Goal: Transaction & Acquisition: Download file/media

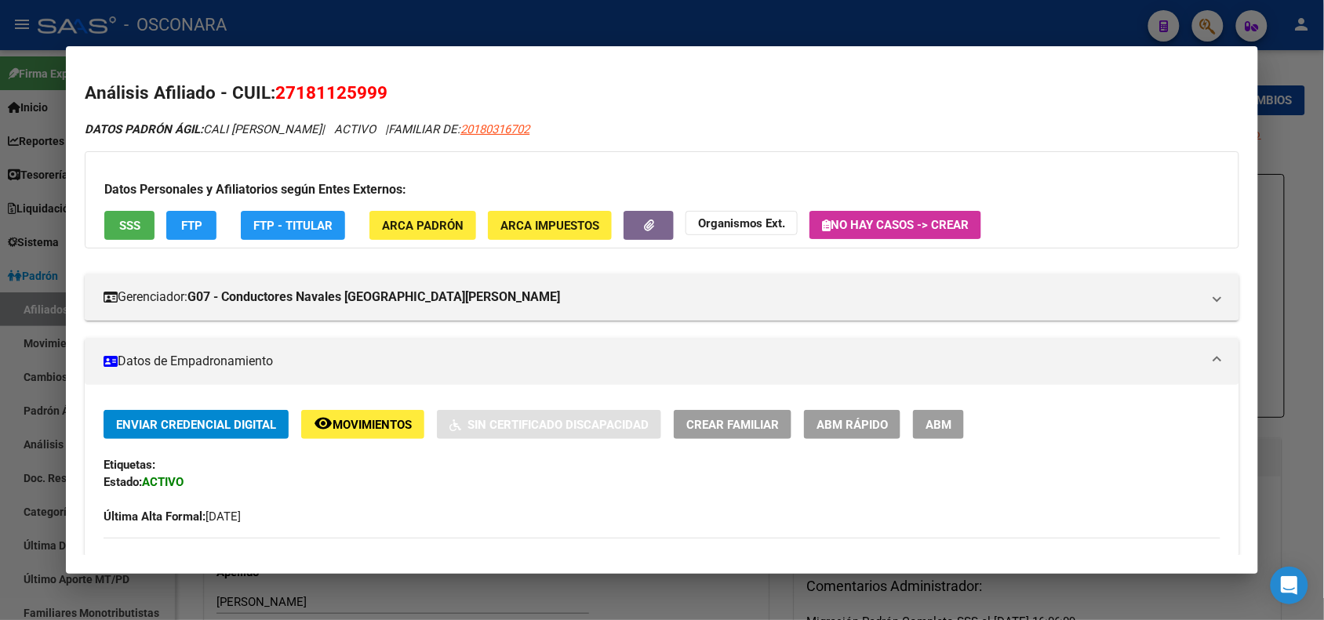
click at [269, 42] on div at bounding box center [662, 310] width 1324 height 620
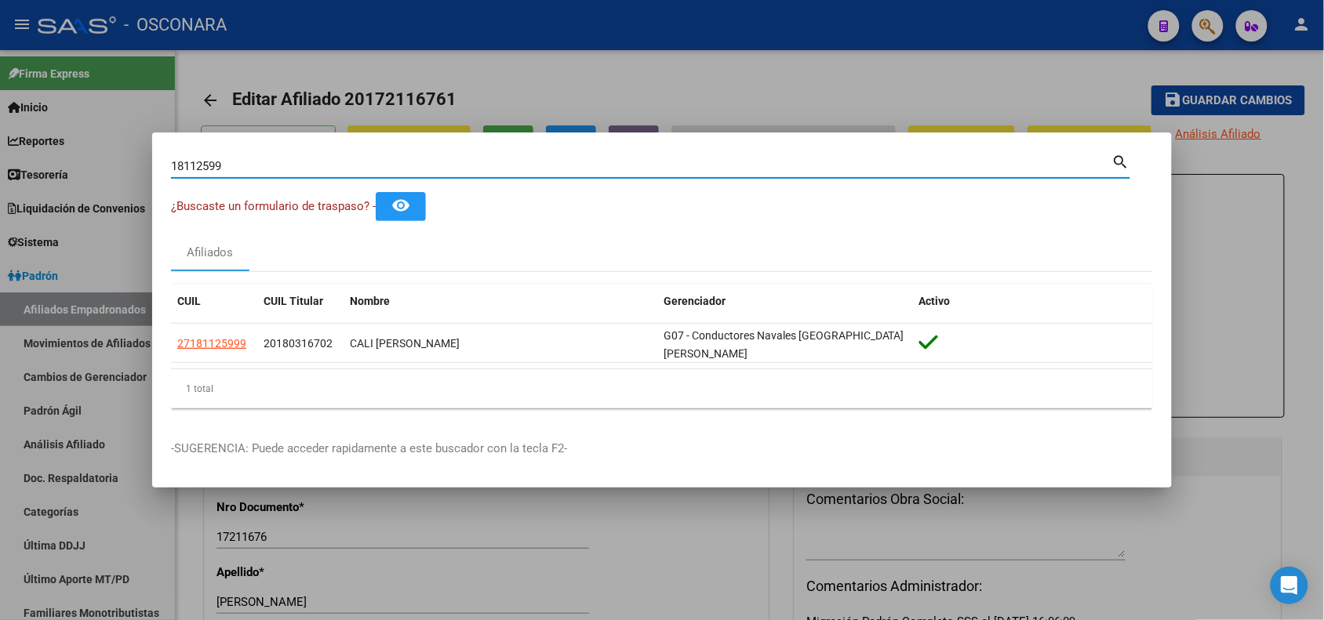
click at [210, 169] on input "18112599" at bounding box center [641, 166] width 941 height 14
paste input "2316603818"
type input "23166038189"
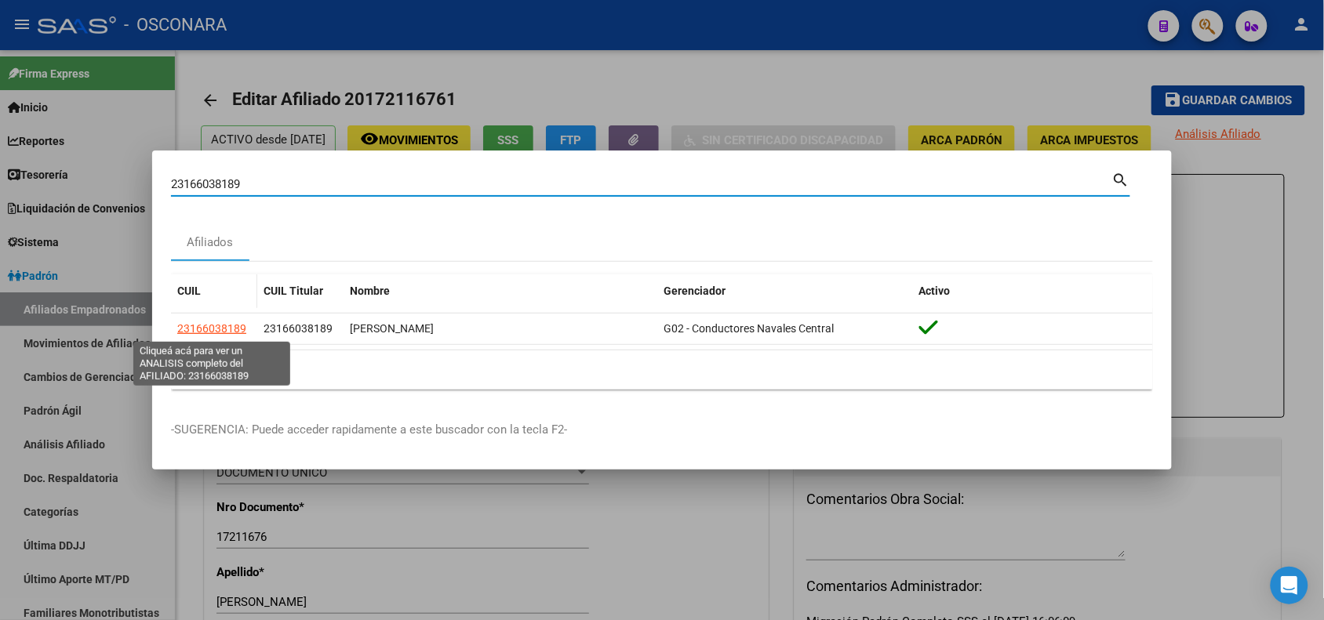
click at [205, 329] on span "23166038189" at bounding box center [211, 328] width 69 height 13
type textarea "23166038189"
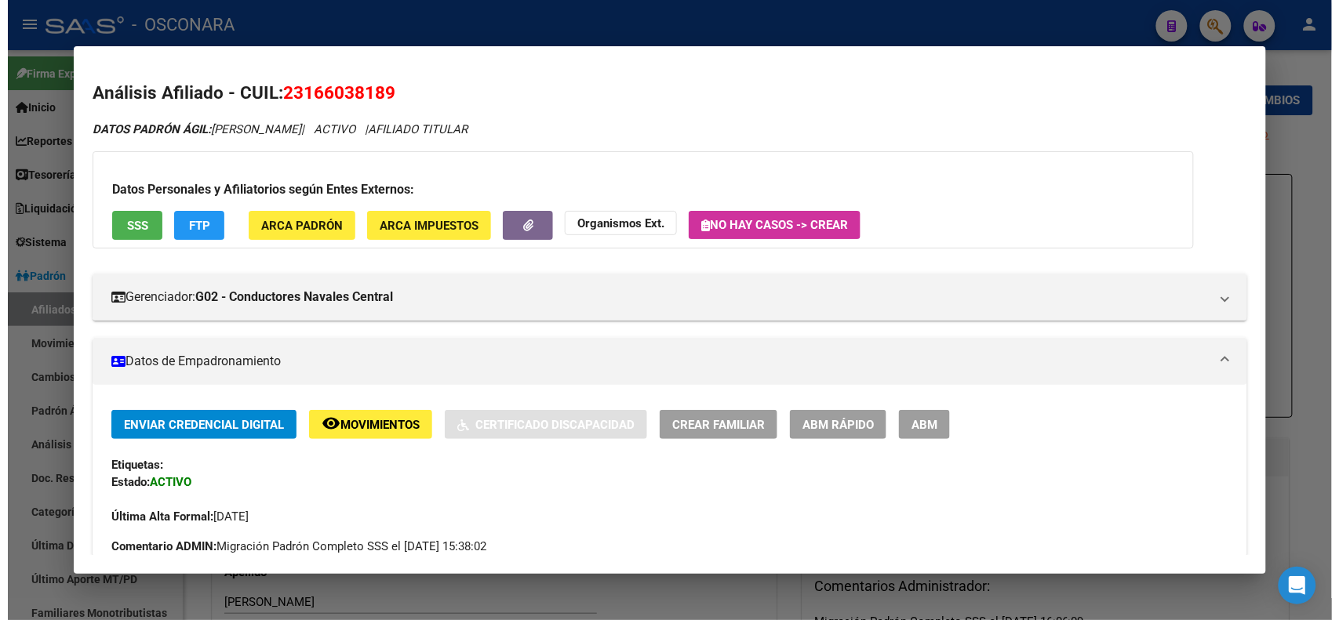
scroll to position [490, 0]
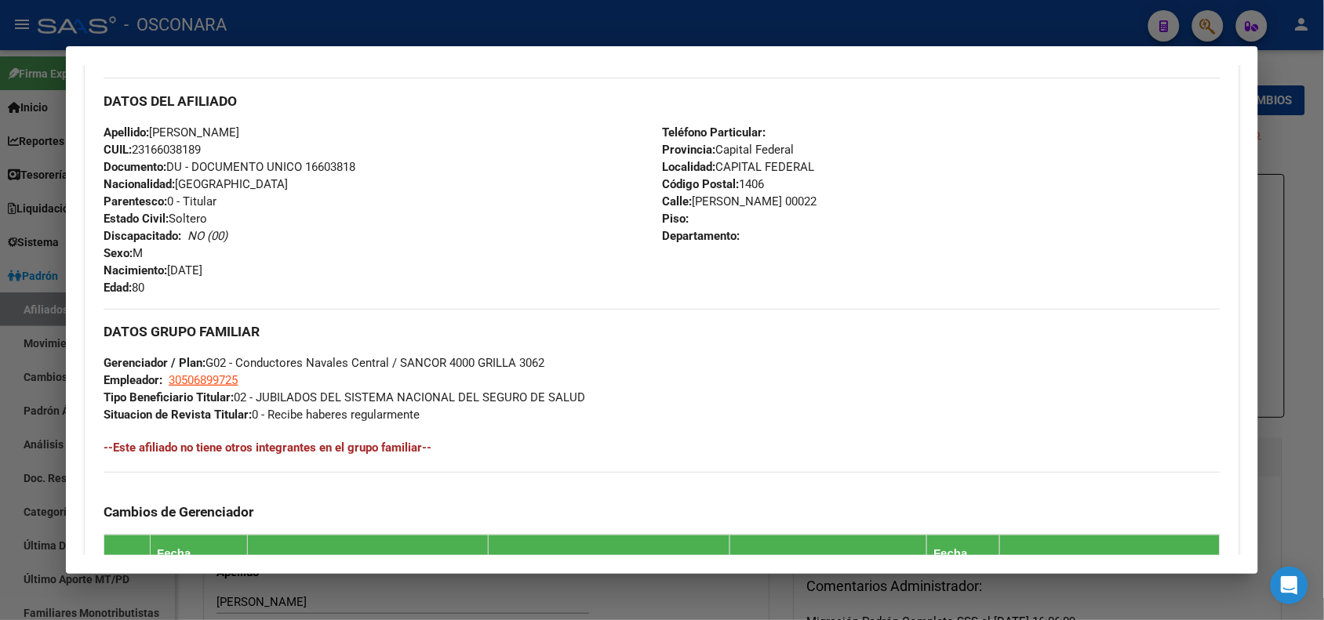
drag, startPoint x: 222, startPoint y: 20, endPoint x: 232, endPoint y: 104, distance: 84.5
click at [224, 20] on div at bounding box center [662, 310] width 1324 height 620
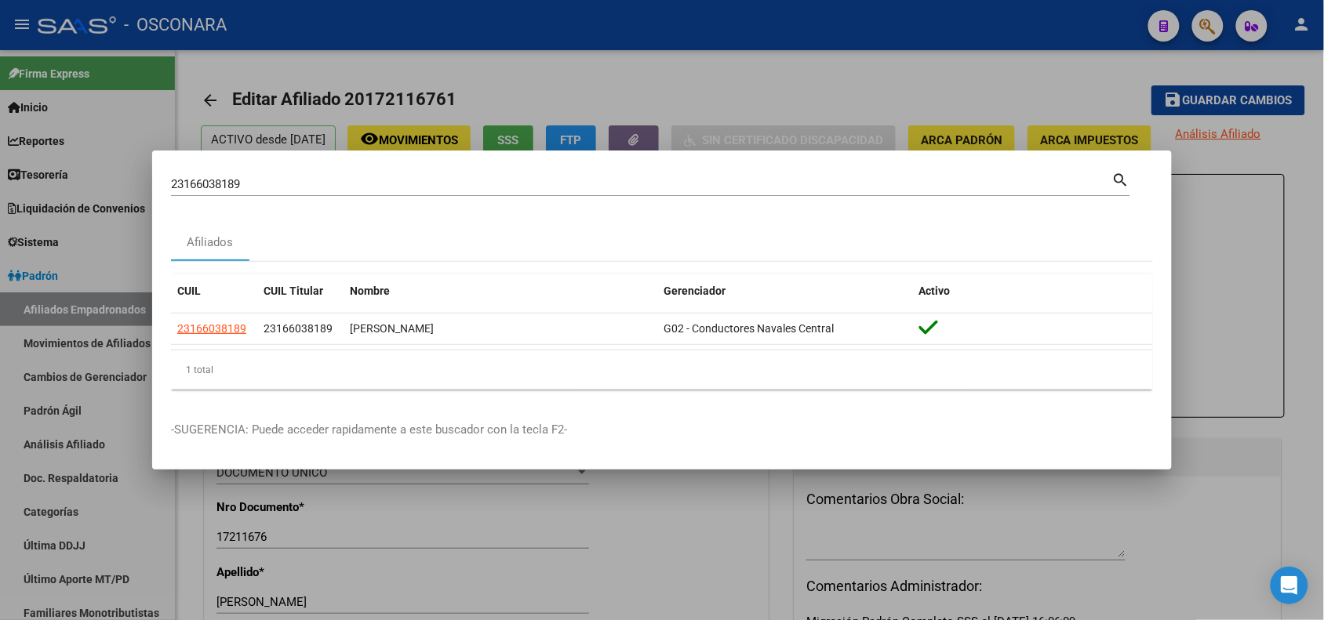
click at [200, 189] on input "23166038189" at bounding box center [641, 184] width 941 height 14
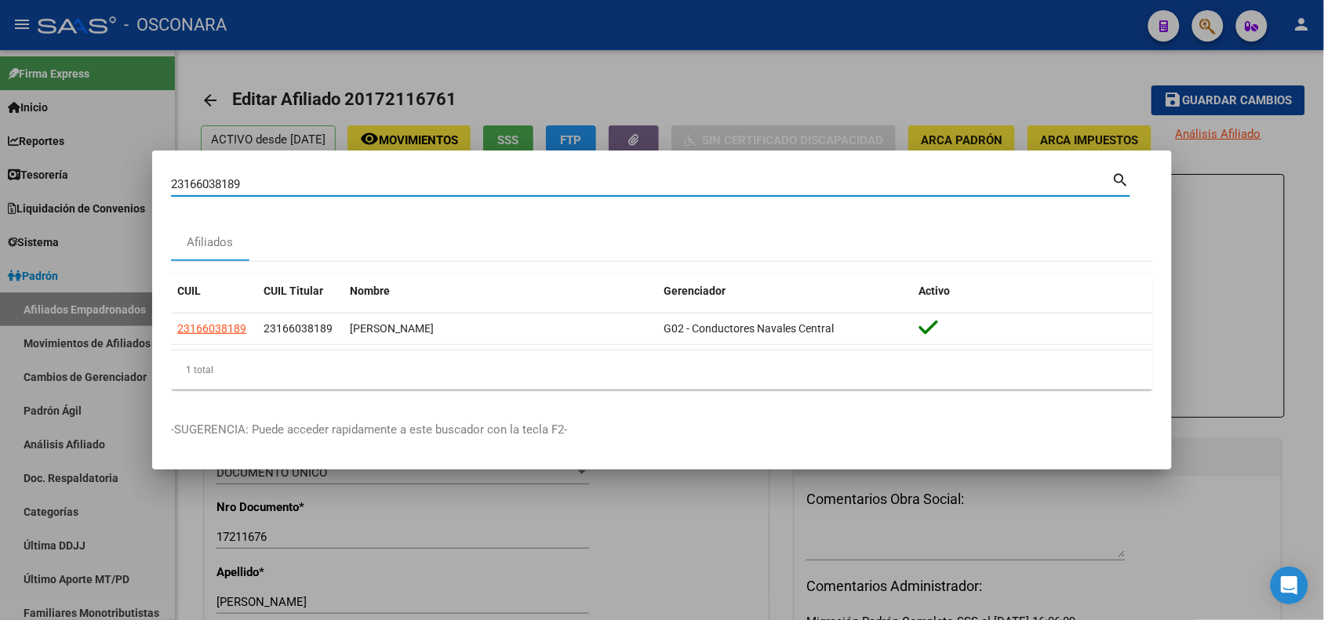
click at [200, 189] on input "23166038189" at bounding box center [641, 184] width 941 height 14
paste input "92499558"
type input "92499558"
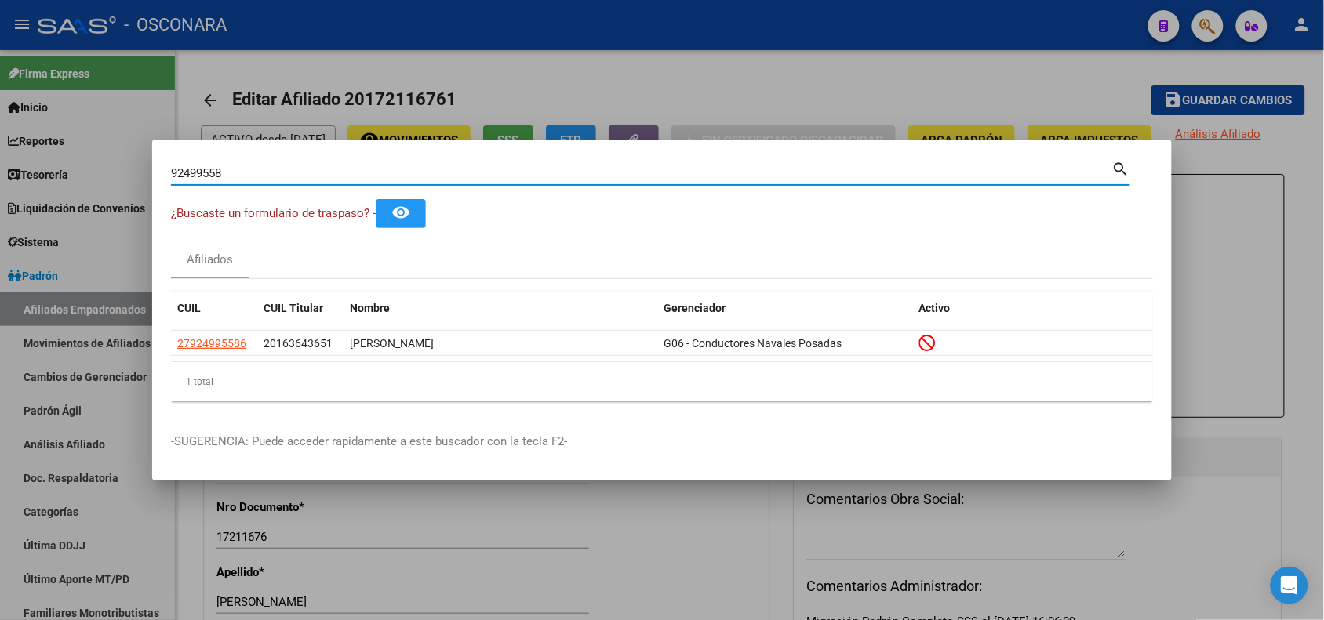
click at [244, 71] on div at bounding box center [662, 310] width 1324 height 620
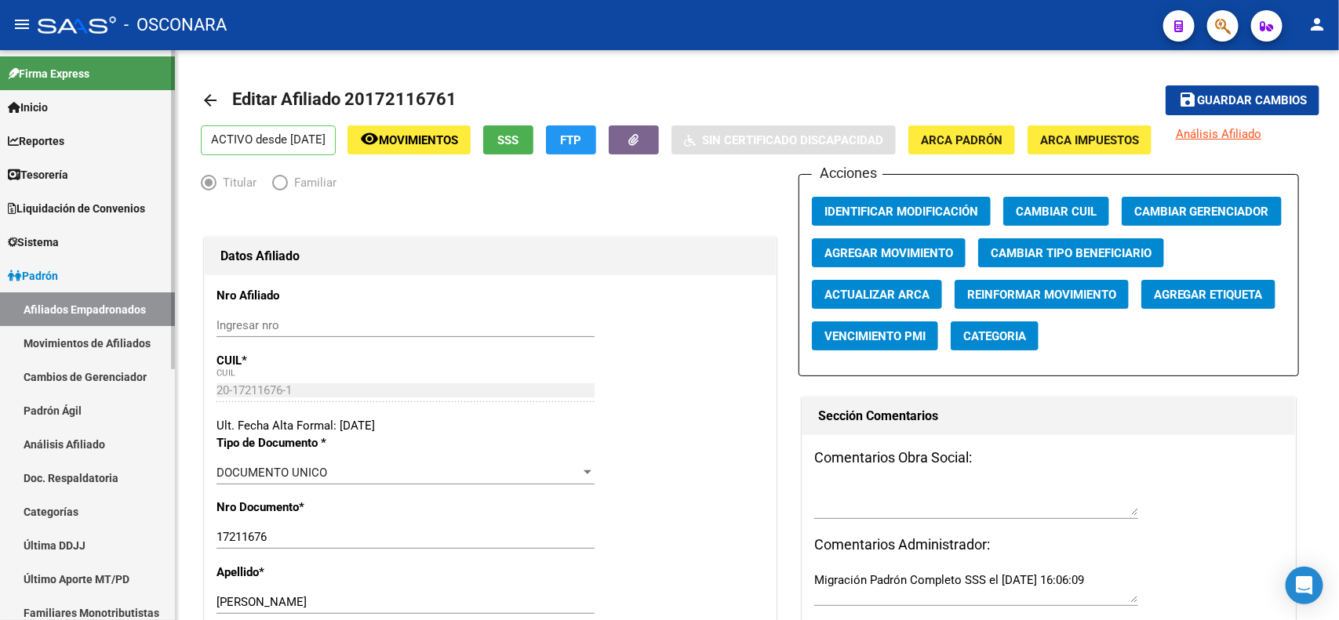
click at [84, 284] on link "Padrón" at bounding box center [87, 276] width 175 height 34
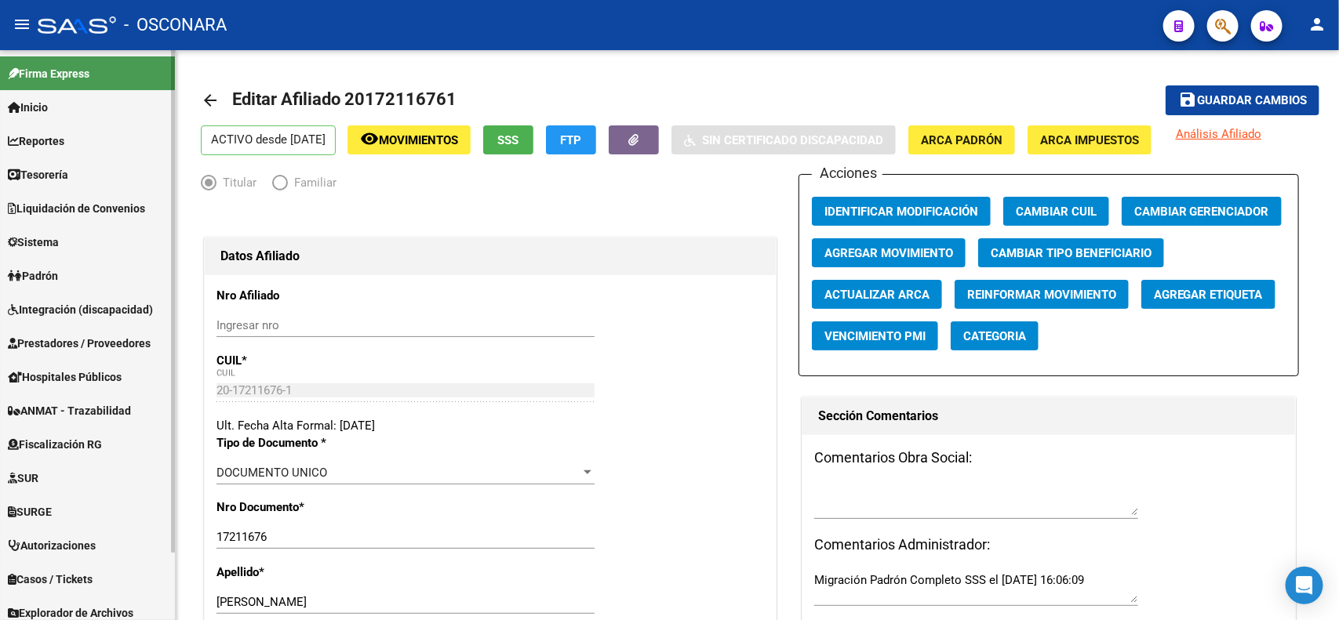
click at [84, 284] on link "Padrón" at bounding box center [87, 276] width 175 height 34
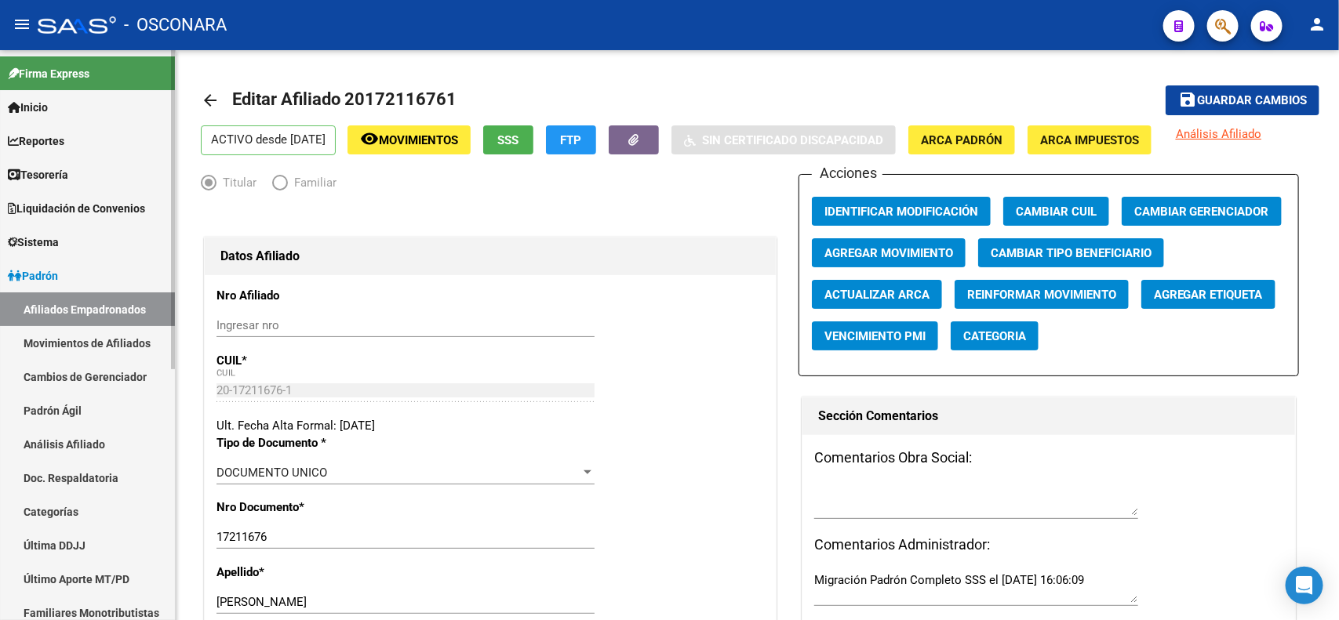
click at [84, 304] on link "Afiliados Empadronados" at bounding box center [87, 310] width 175 height 34
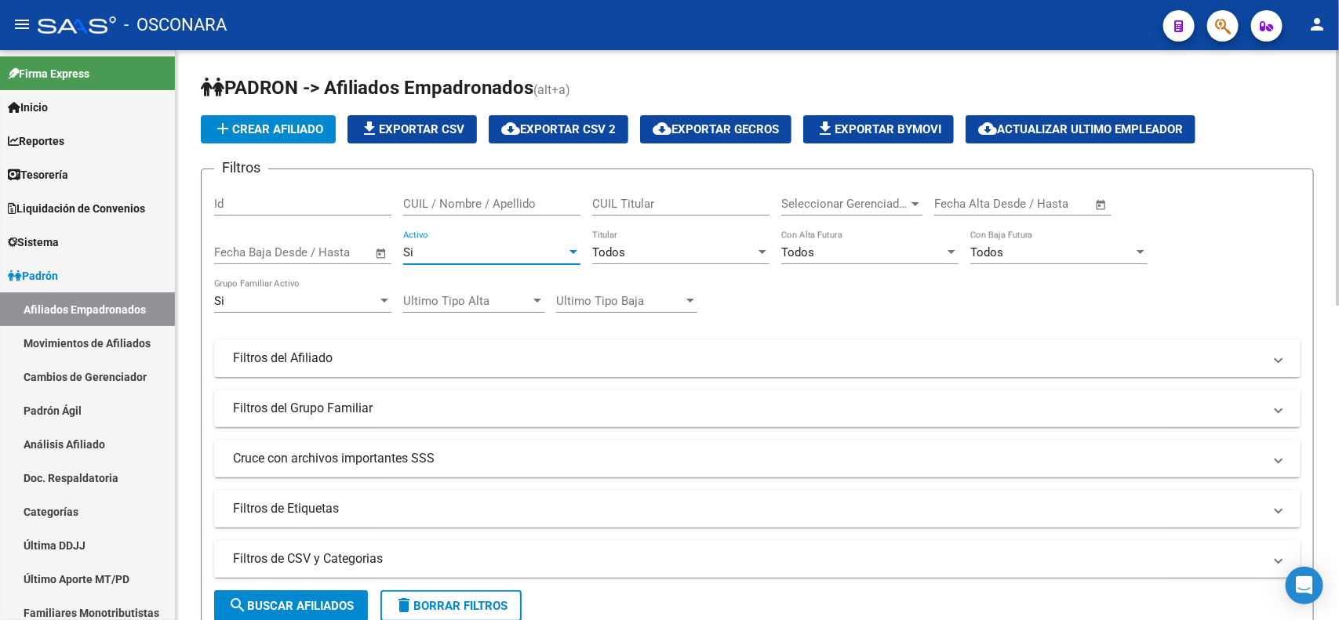
click at [518, 245] on div "Si" at bounding box center [484, 252] width 163 height 14
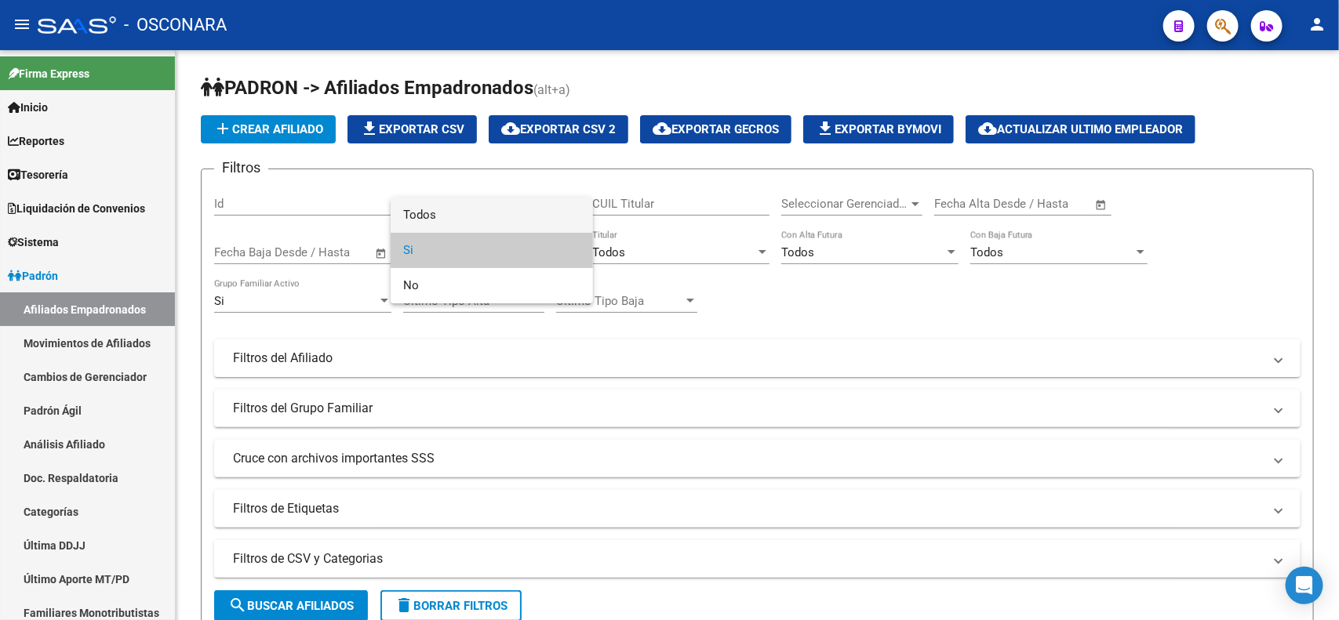
click at [502, 221] on span "Todos" at bounding box center [491, 215] width 177 height 35
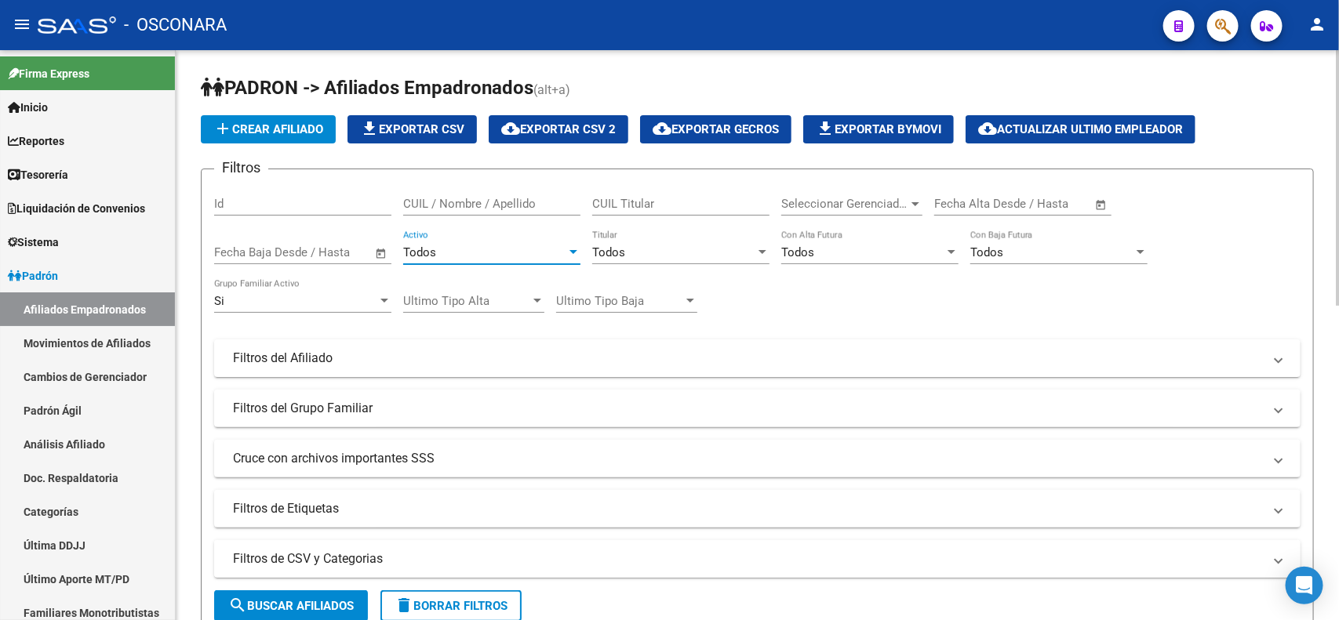
click at [555, 561] on mat-panel-title "Filtros de CSV y Categorias" at bounding box center [748, 559] width 1030 height 17
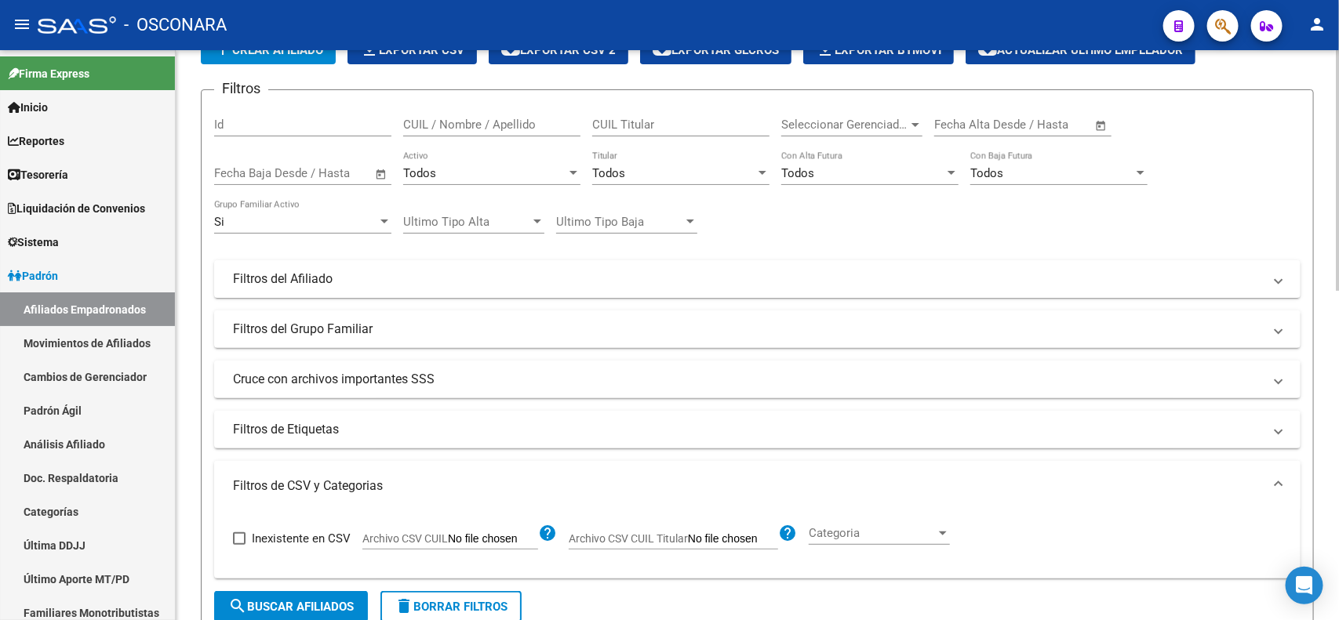
click at [1323, 265] on div at bounding box center [1338, 204] width 4 height 241
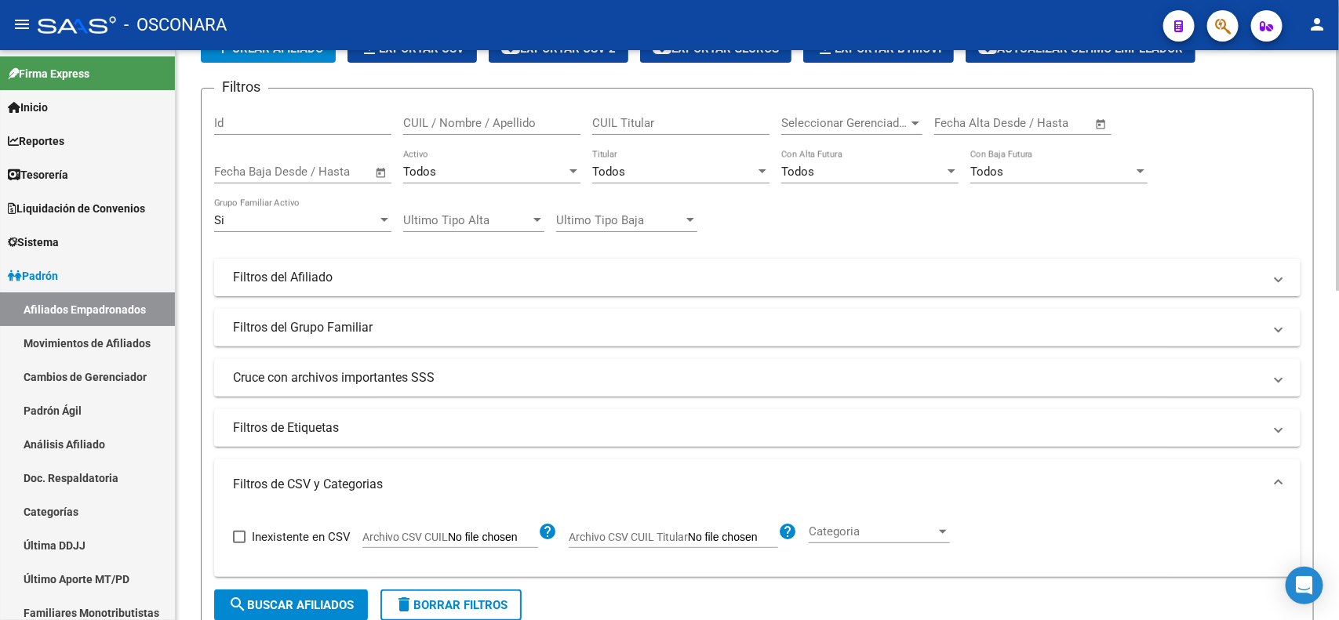
click at [499, 537] on input "Archivo CSV CUIL" at bounding box center [493, 538] width 90 height 14
type input "C:\fakepath\101 AFILIADOS GENUINOS SIN PLAN.csv"
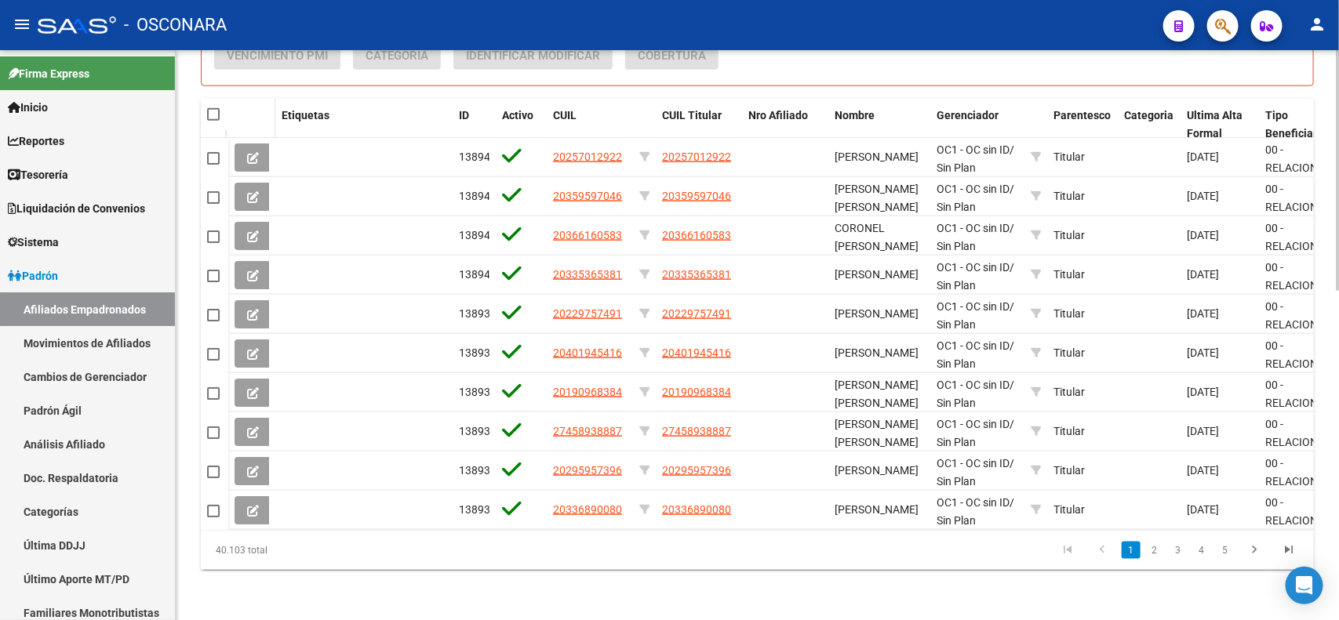
scroll to position [289, 0]
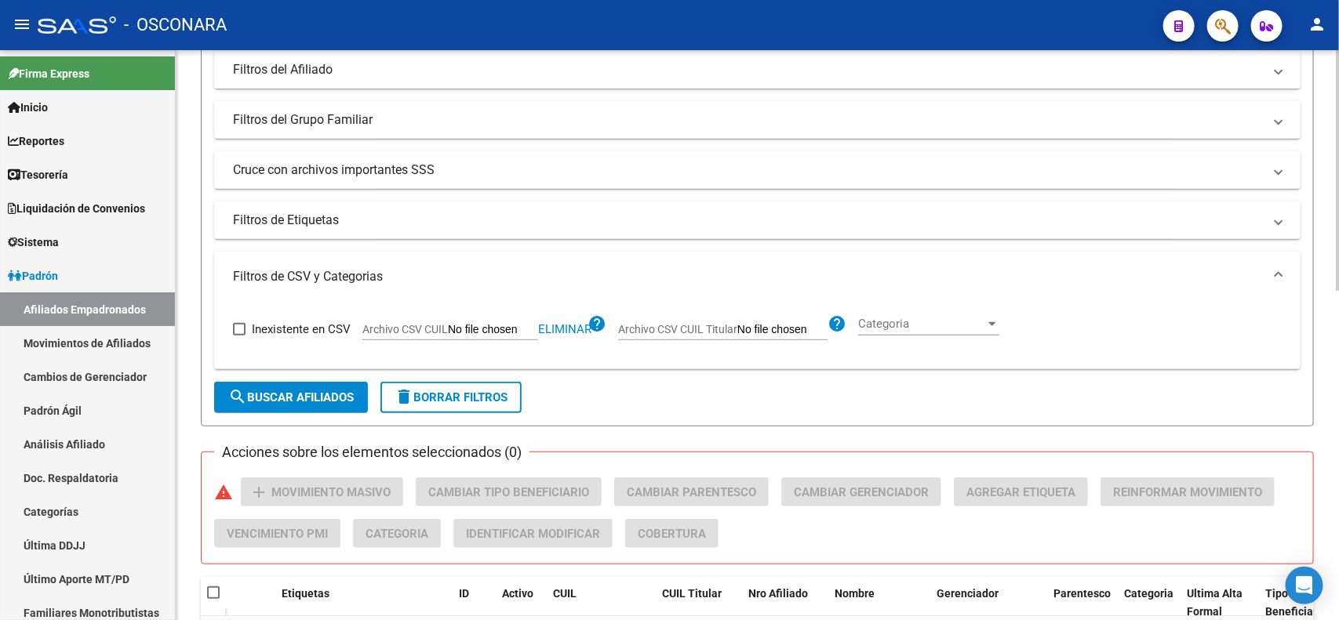
click at [277, 394] on span "search Buscar Afiliados" at bounding box center [290, 398] width 125 height 14
click at [229, 406] on button "search Buscar Afiliados" at bounding box center [291, 397] width 154 height 31
click at [296, 402] on span "search Buscar Afiliados" at bounding box center [290, 398] width 125 height 14
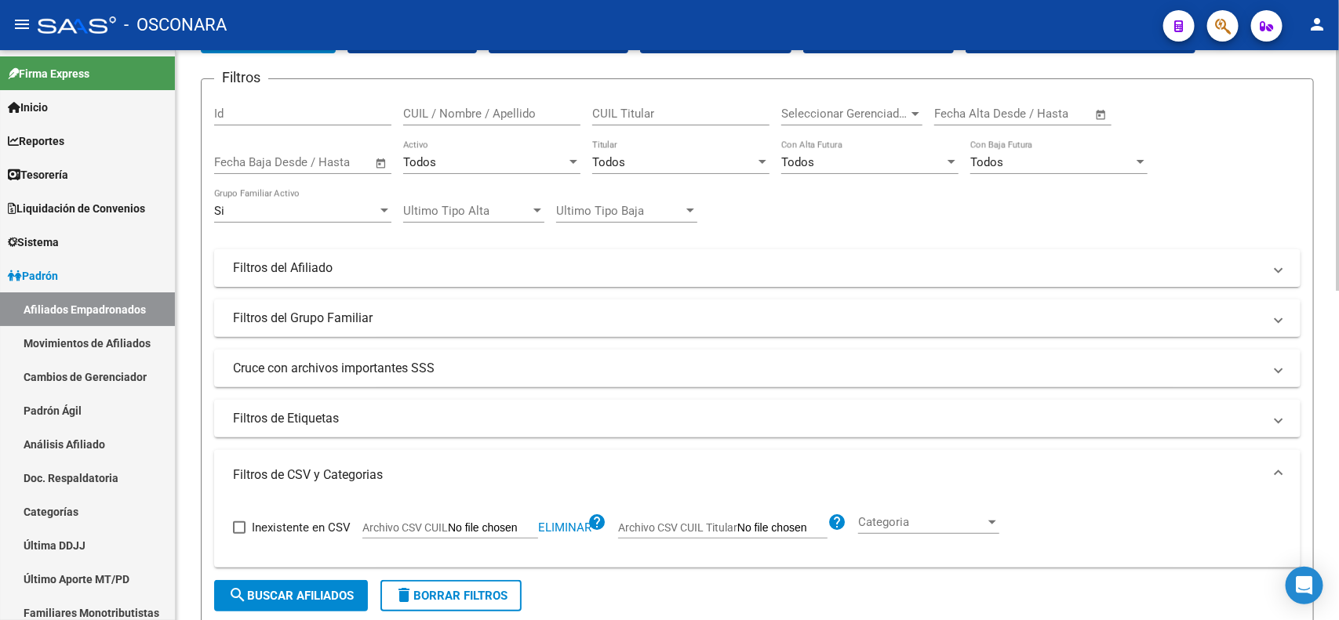
scroll to position [0, 0]
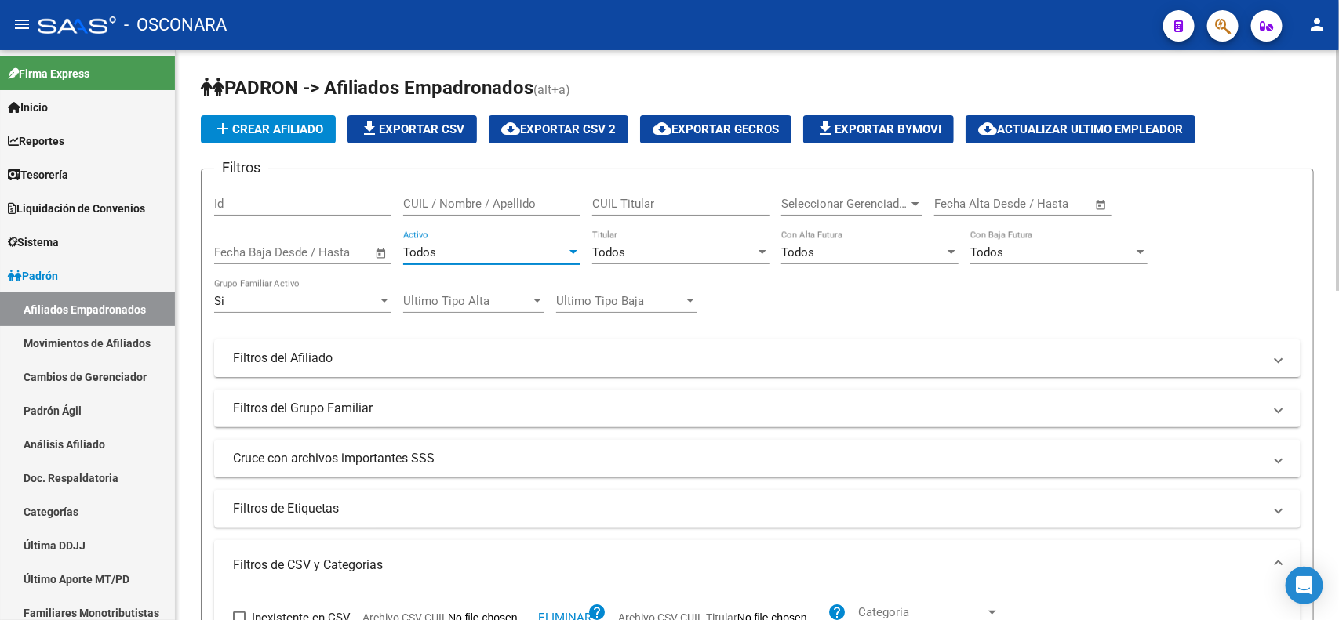
click at [457, 249] on div "Todos" at bounding box center [484, 252] width 163 height 14
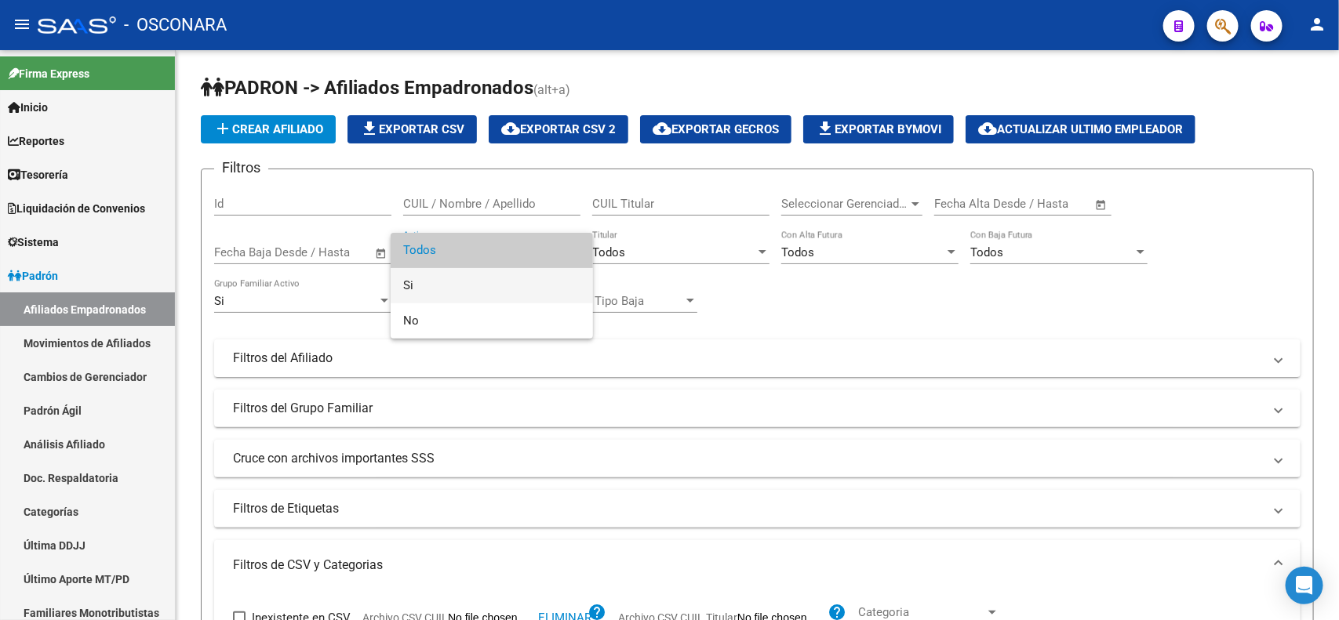
click at [452, 288] on span "Si" at bounding box center [491, 285] width 177 height 35
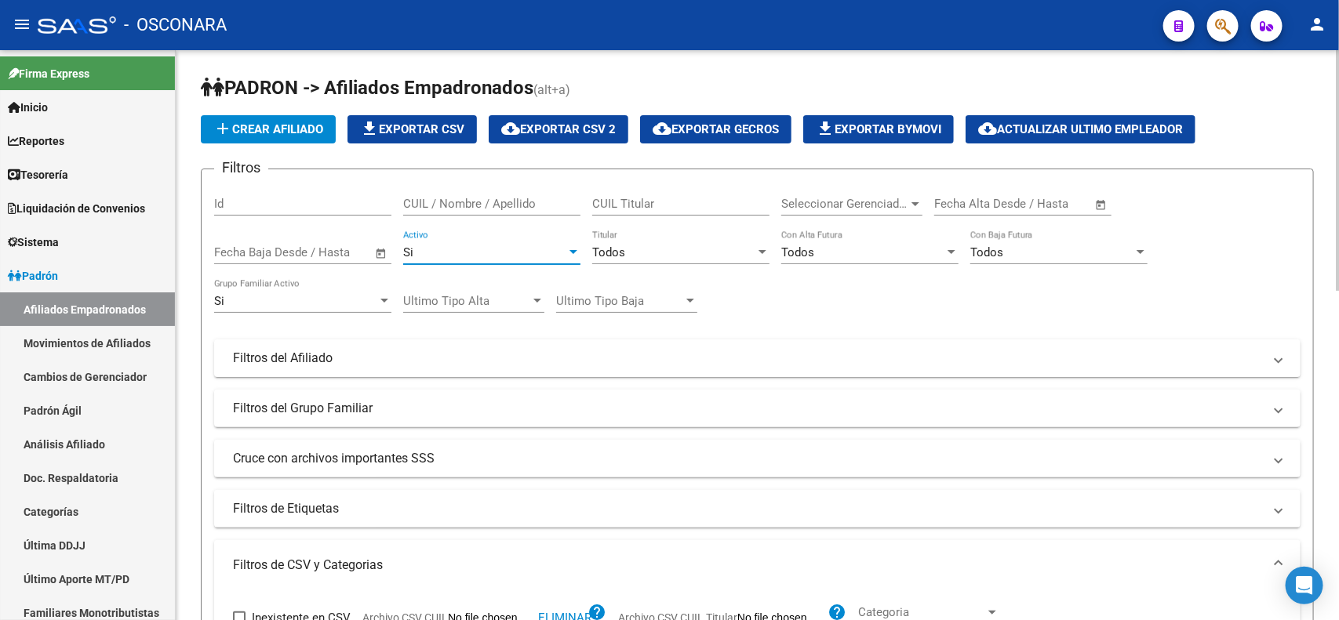
scroll to position [490, 0]
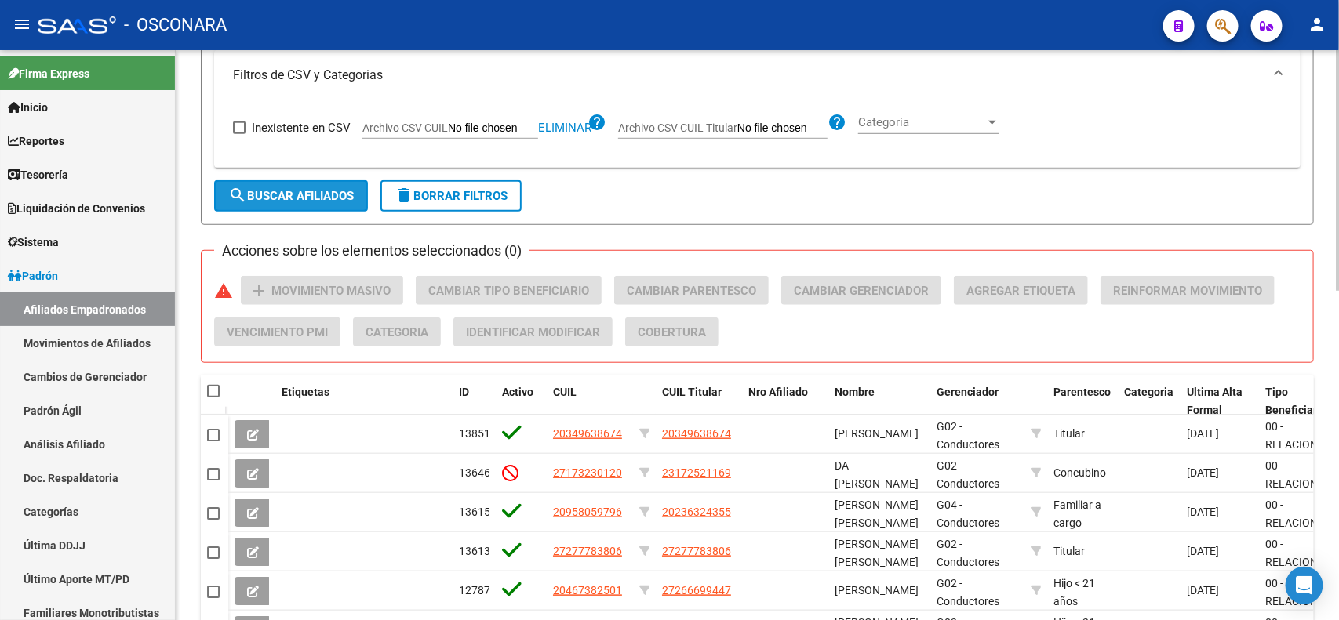
click at [287, 191] on span "search Buscar Afiliados" at bounding box center [290, 196] width 125 height 14
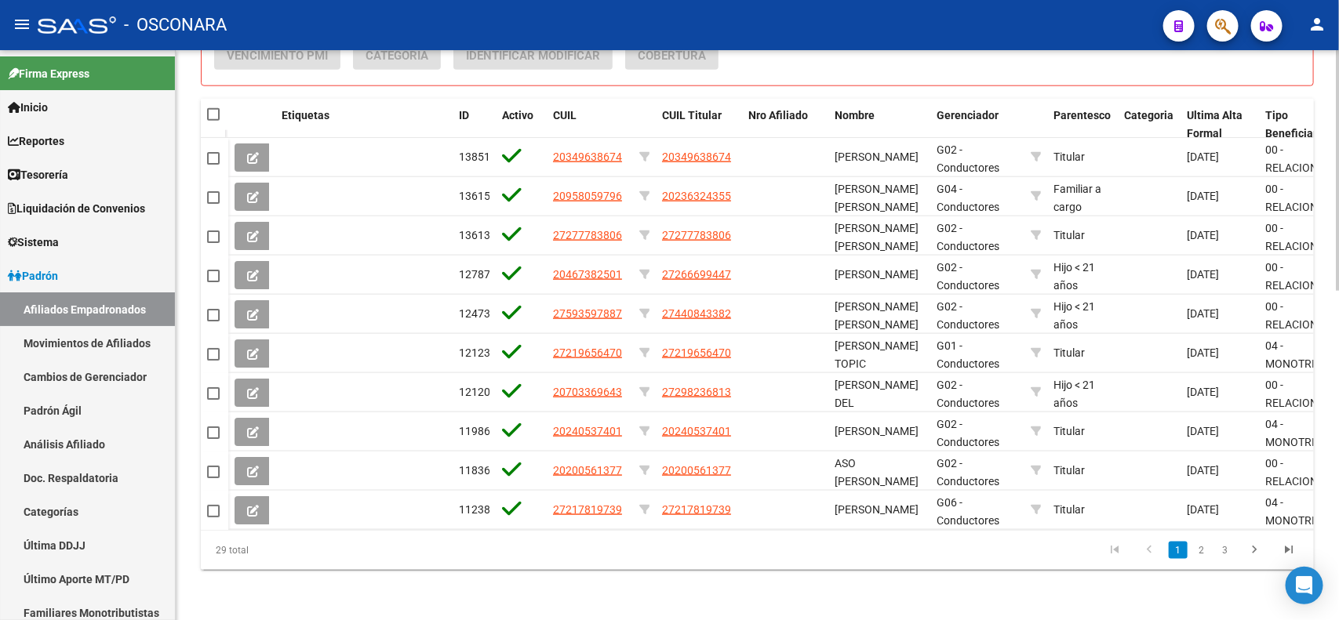
scroll to position [0, 0]
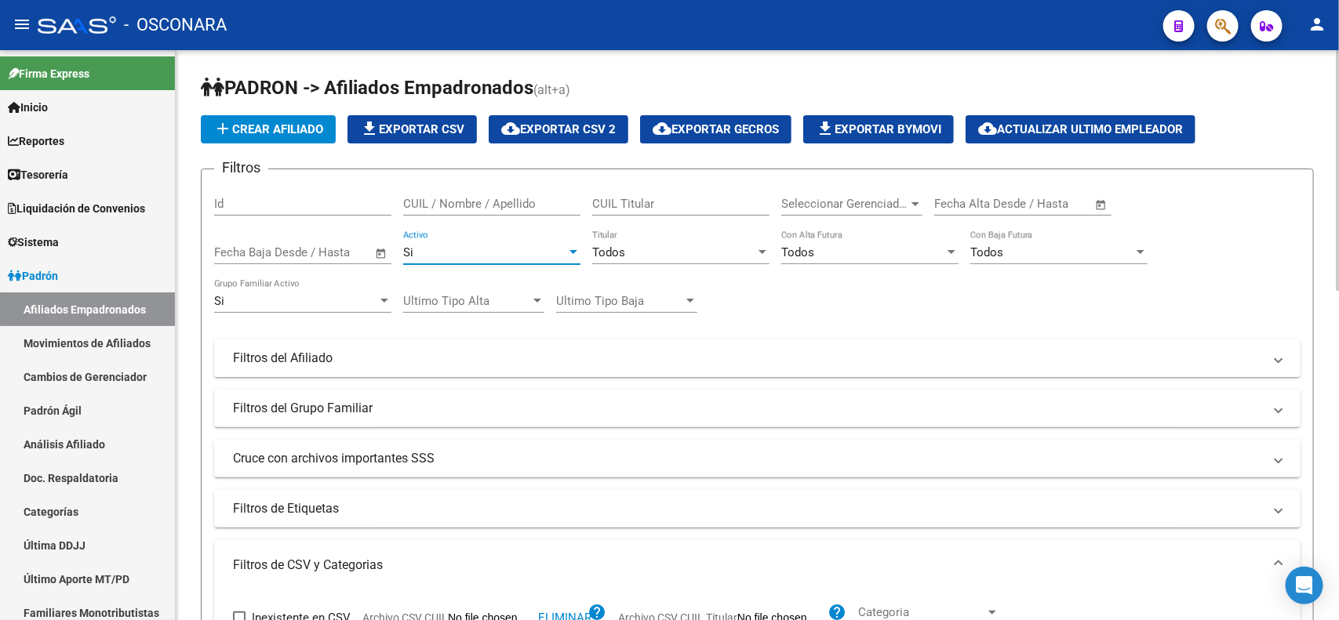
click at [481, 252] on div "Si" at bounding box center [484, 252] width 163 height 14
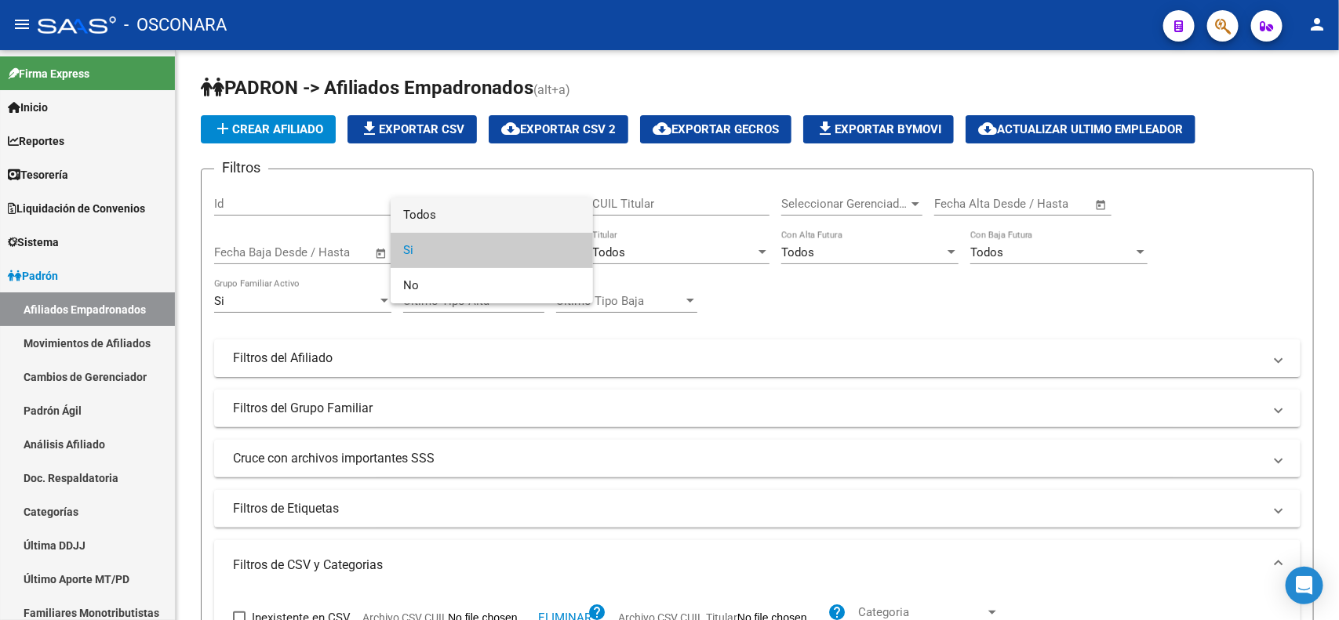
click at [474, 214] on span "Todos" at bounding box center [491, 215] width 177 height 35
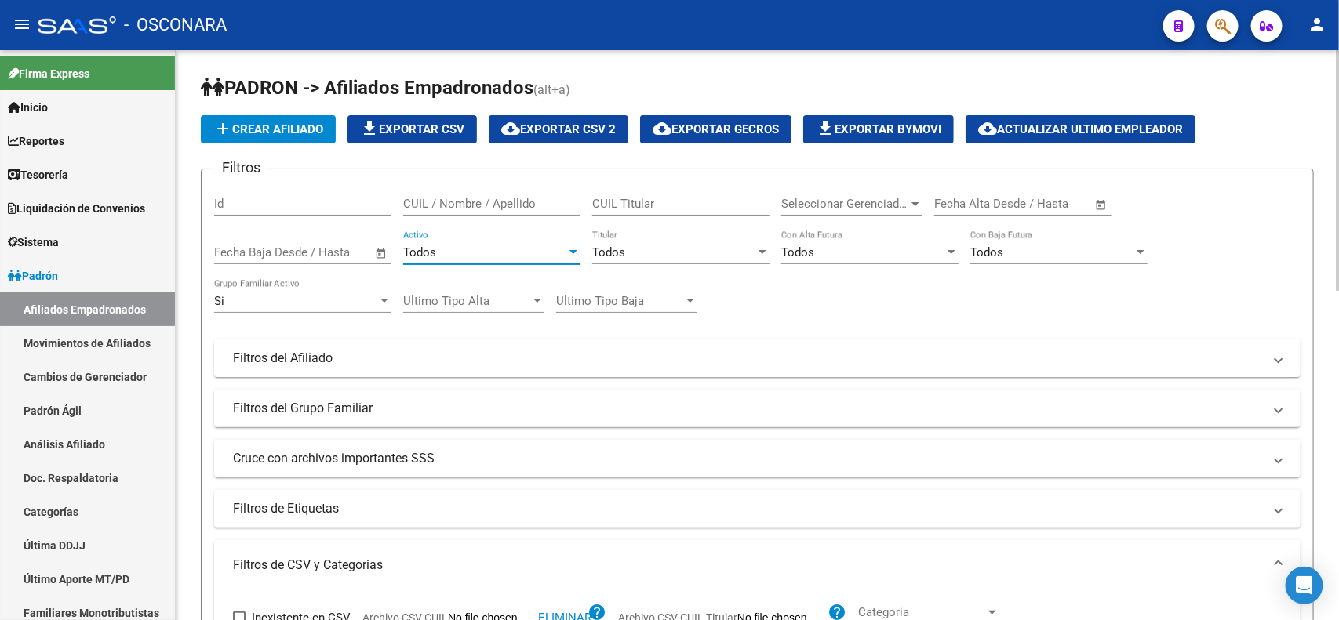
scroll to position [490, 0]
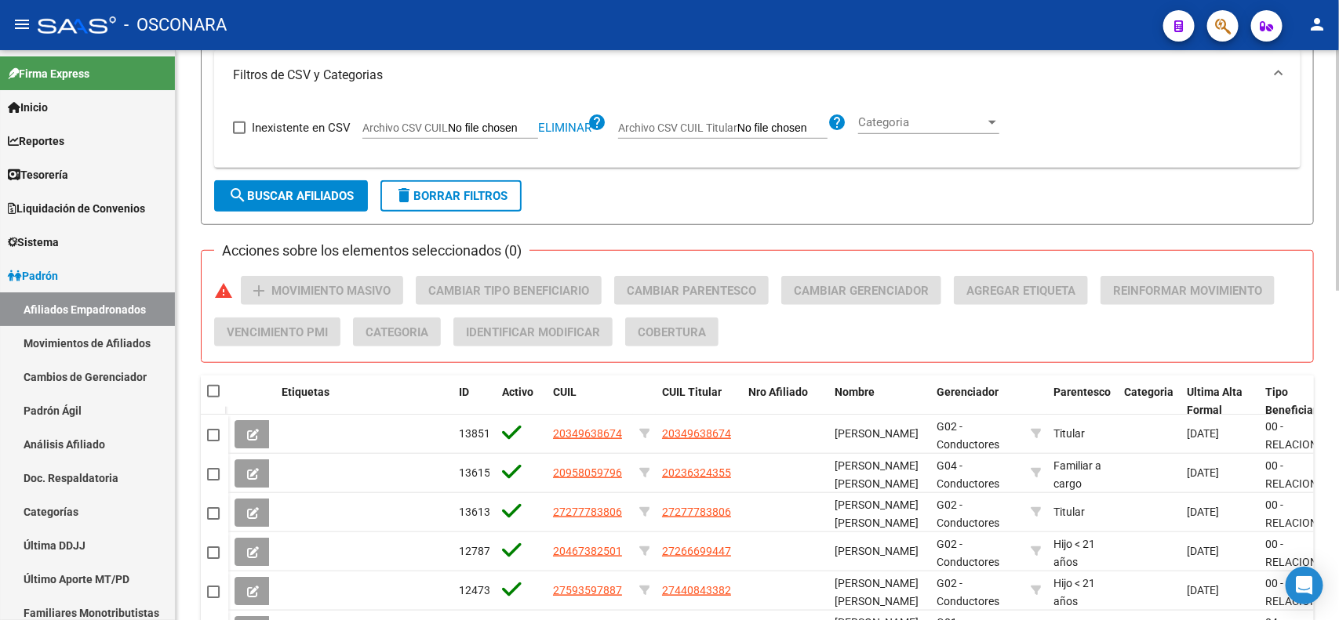
click at [334, 189] on span "search Buscar Afiliados" at bounding box center [290, 196] width 125 height 14
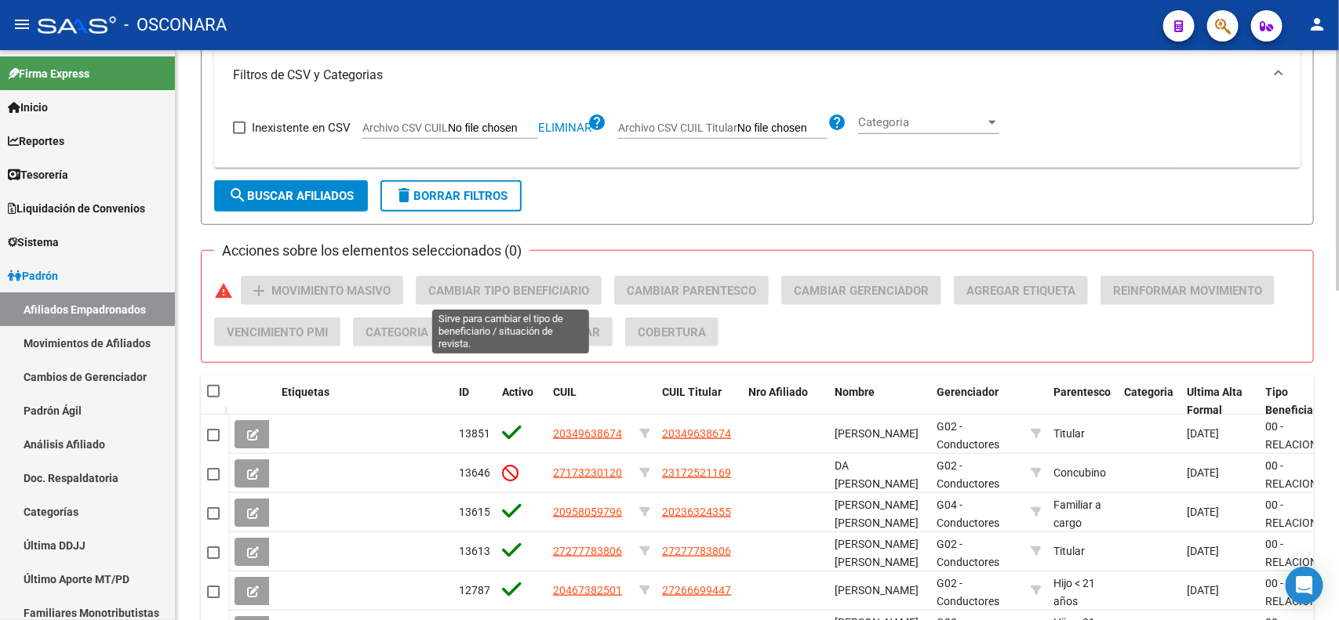
scroll to position [0, 0]
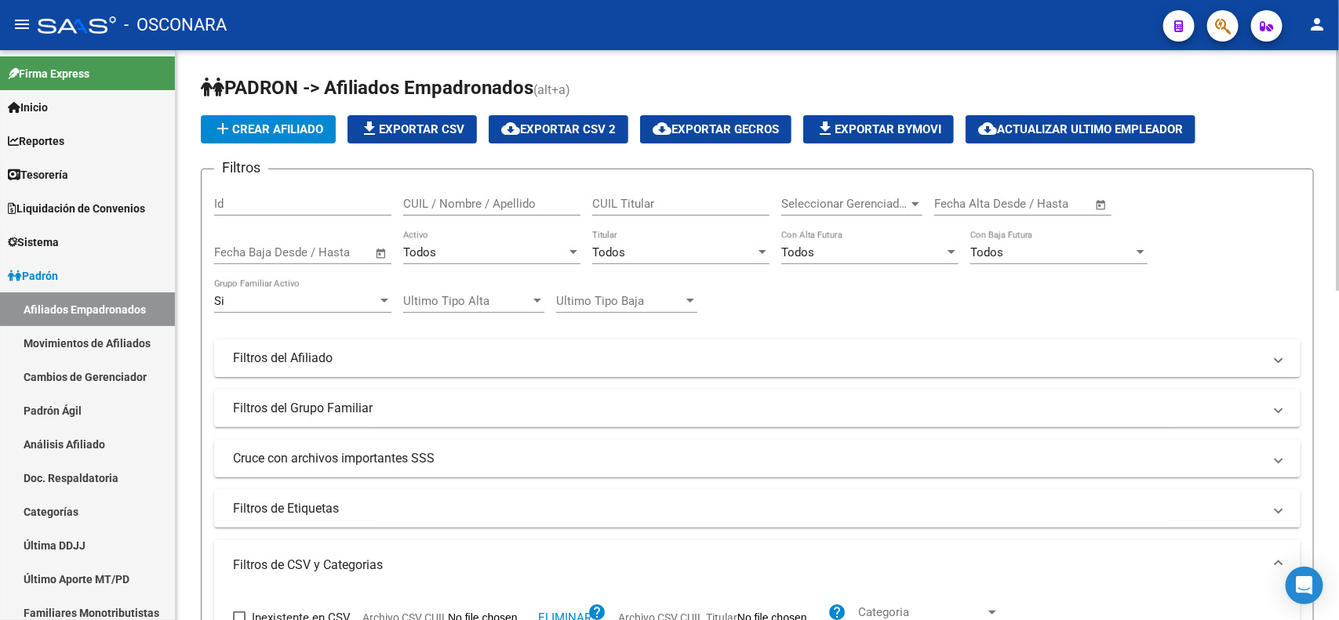
click at [361, 304] on div "Si" at bounding box center [295, 301] width 163 height 14
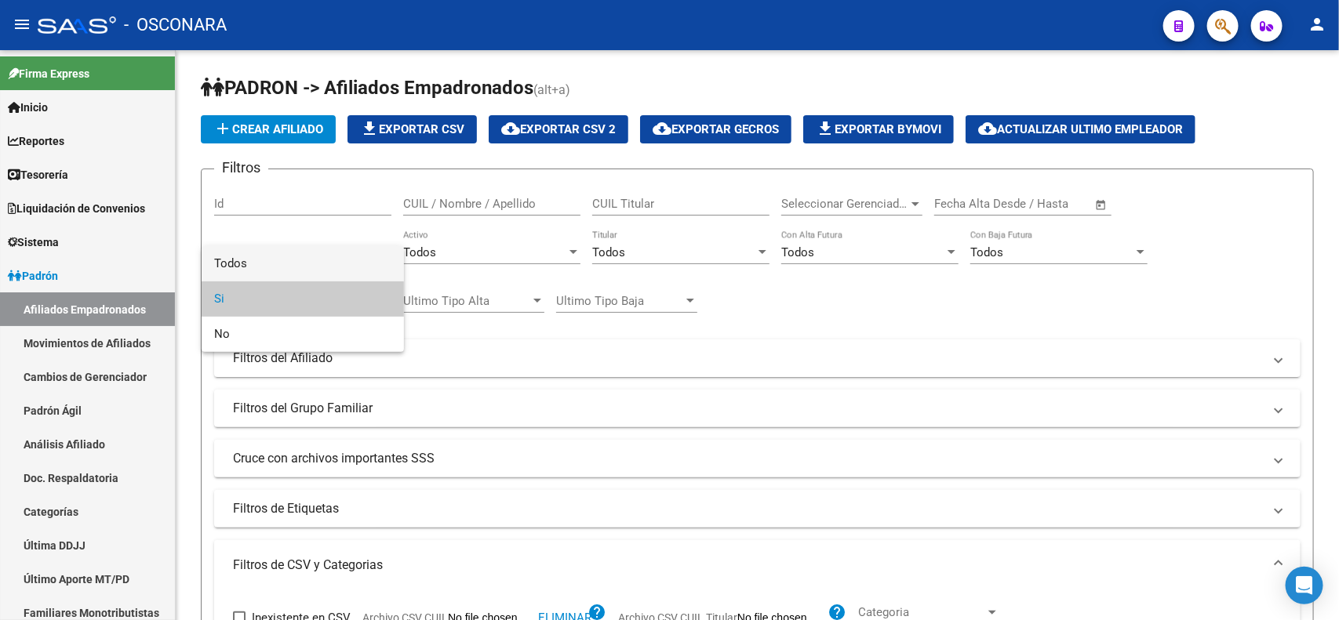
click at [354, 261] on span "Todos" at bounding box center [302, 263] width 177 height 35
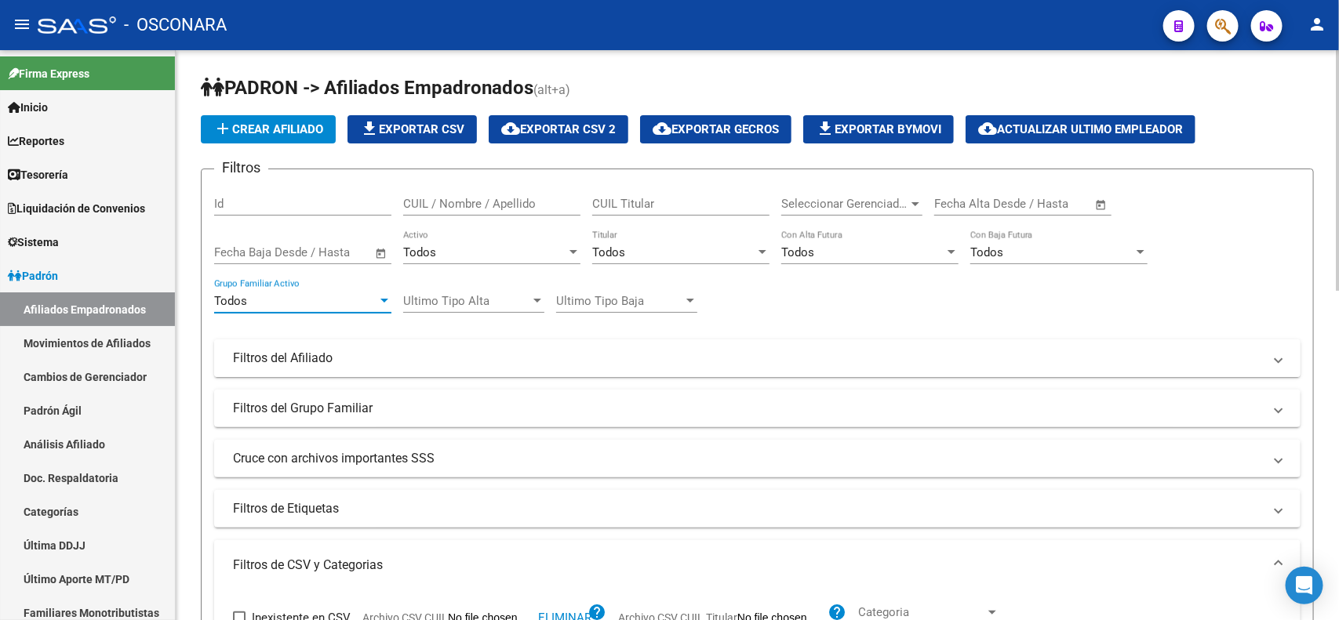
scroll to position [490, 0]
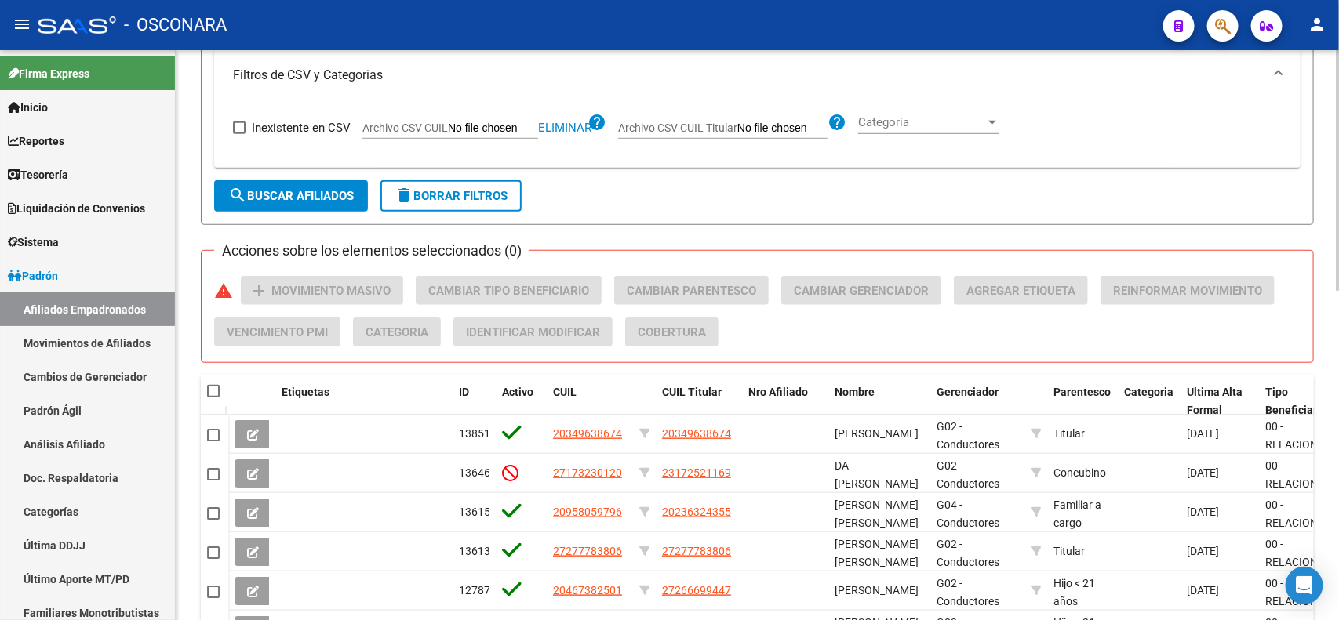
click at [300, 183] on button "search Buscar Afiliados" at bounding box center [291, 195] width 154 height 31
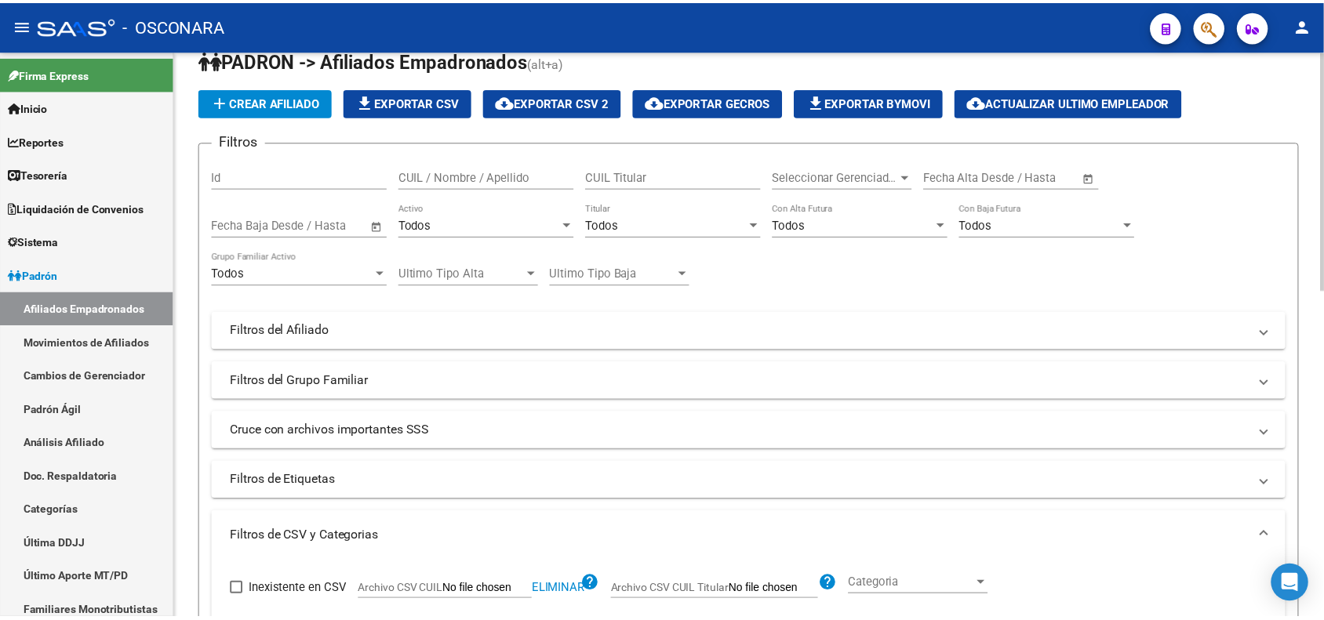
scroll to position [0, 0]
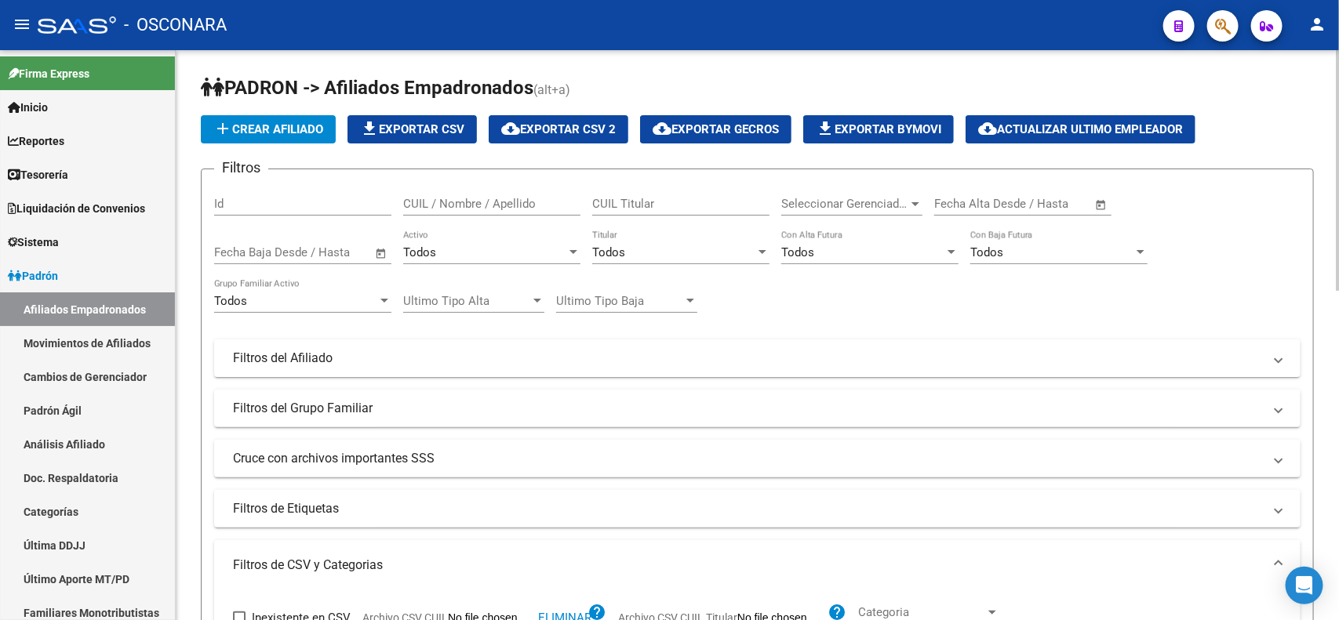
click at [433, 122] on span "file_download Exportar CSV" at bounding box center [412, 129] width 104 height 14
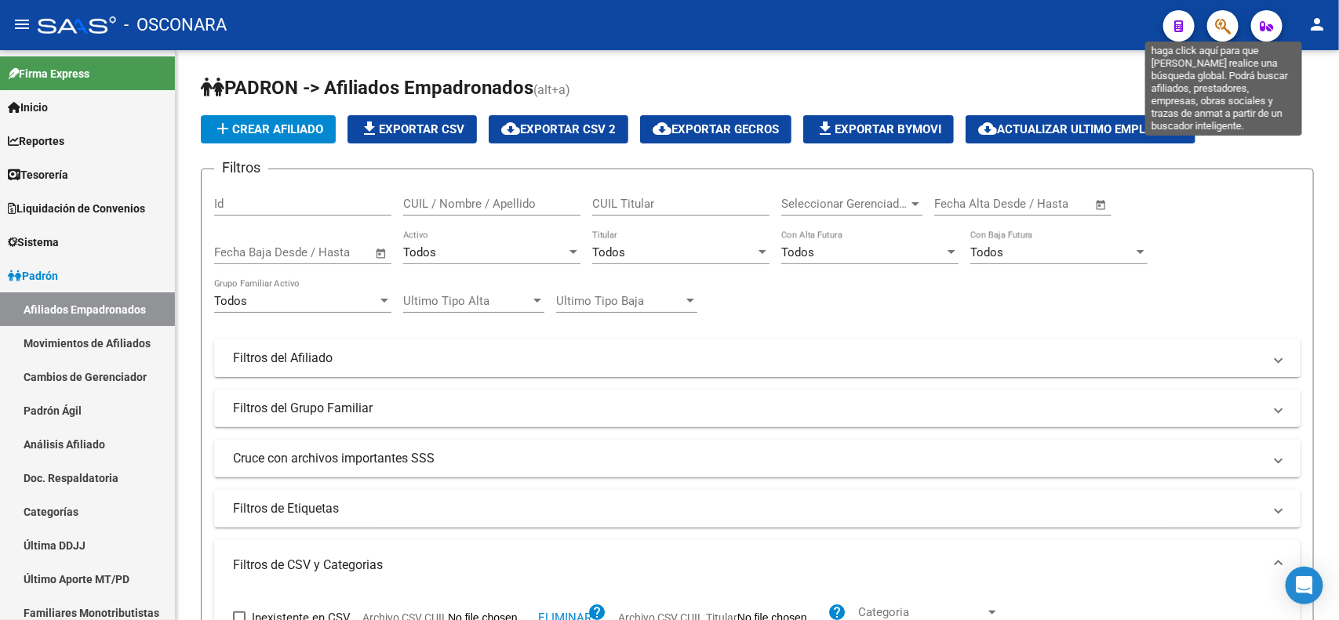
click at [1226, 29] on icon "button" at bounding box center [1223, 26] width 16 height 18
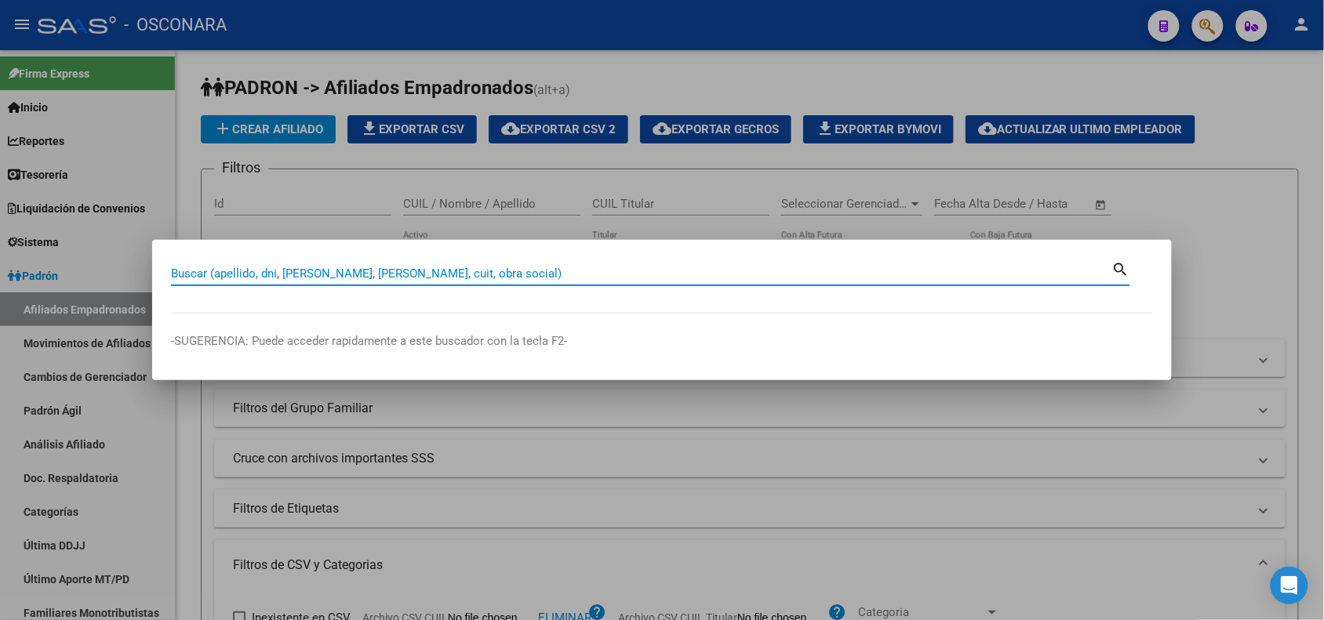
paste input "16065267"
type input "16065267"
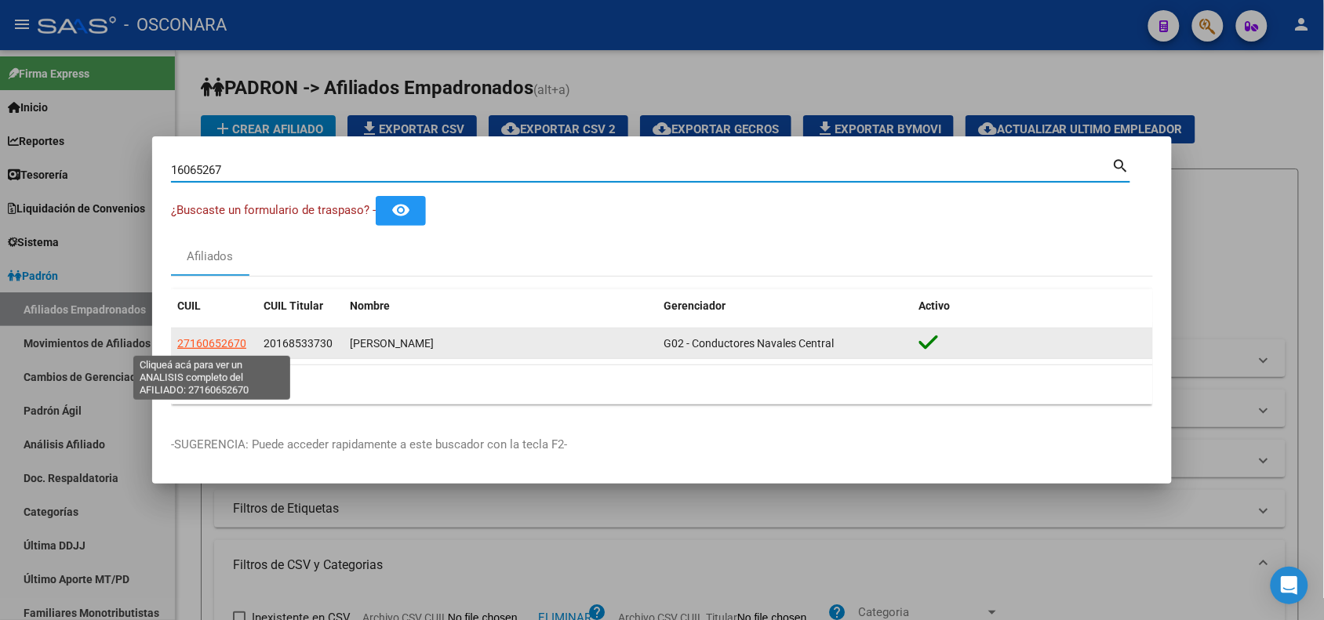
click at [214, 347] on span "27160652670" at bounding box center [211, 343] width 69 height 13
type textarea "27160652670"
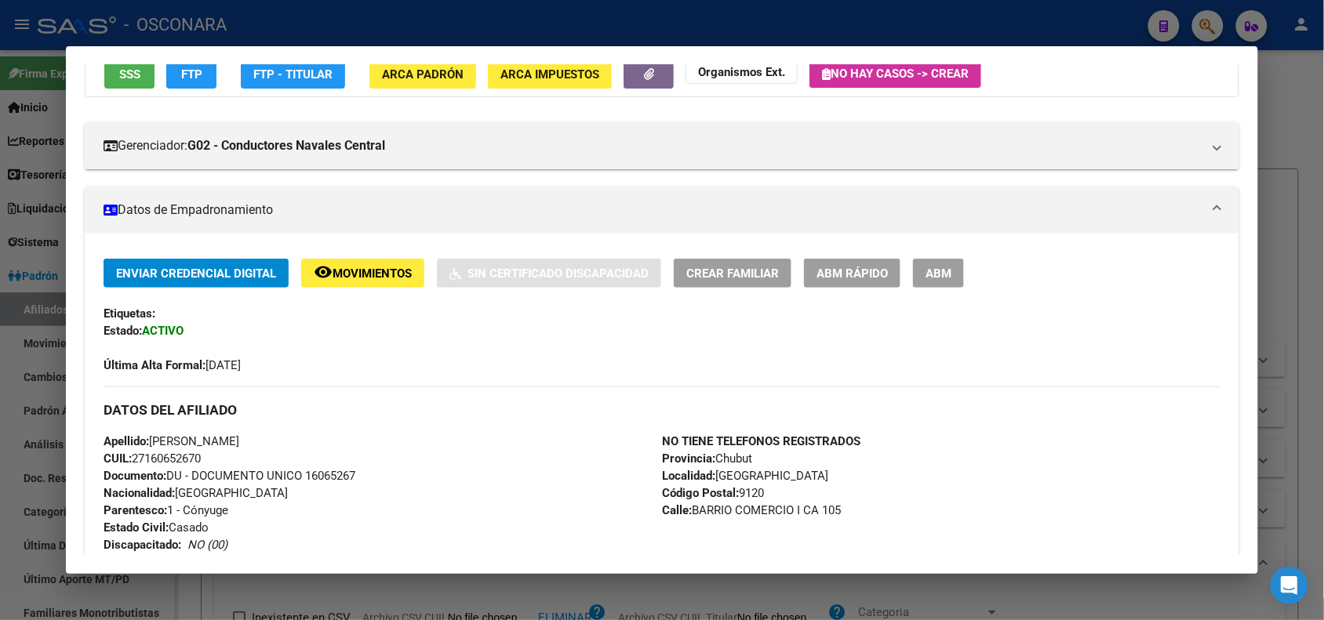
scroll to position [642, 0]
